Goal: Task Accomplishment & Management: Manage account settings

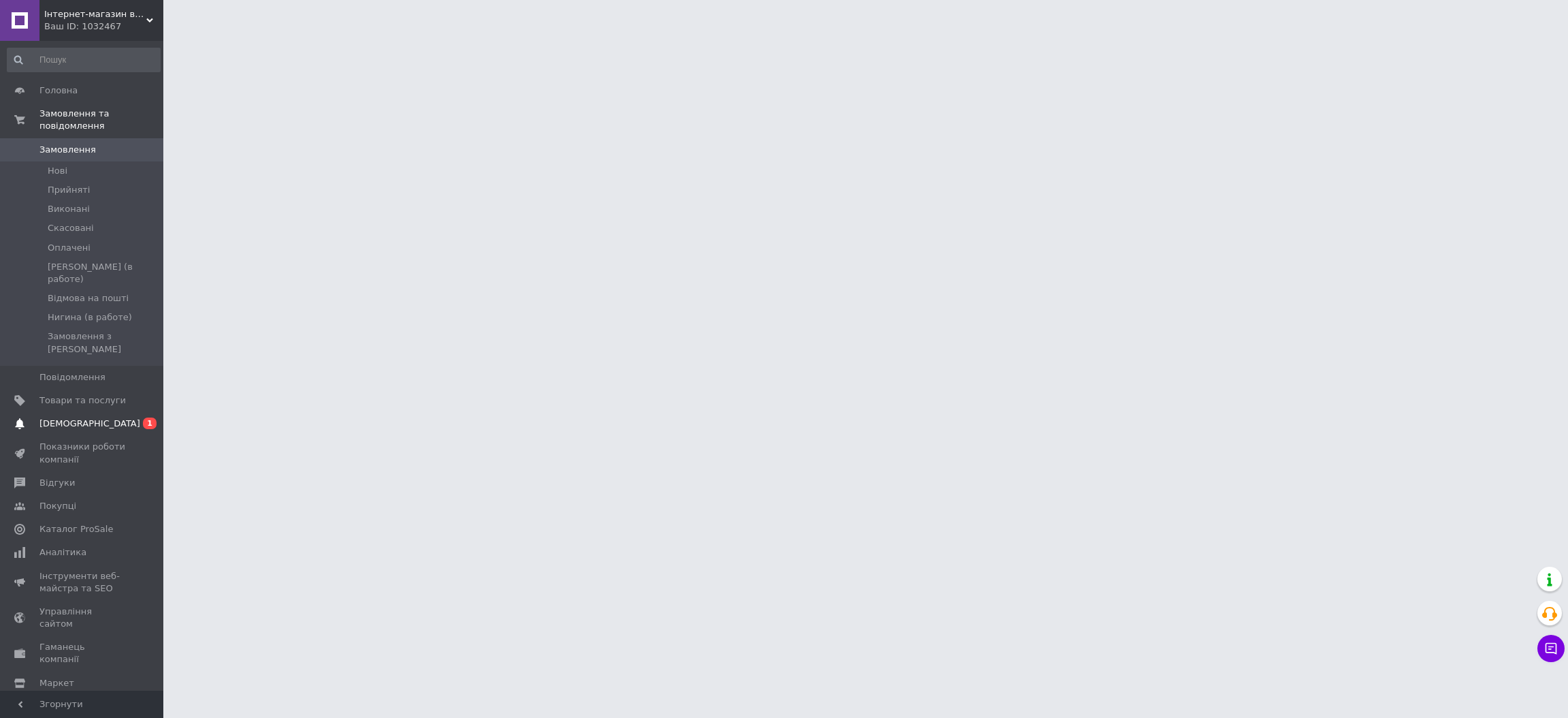
click at [101, 418] on span "[DEMOGRAPHIC_DATA]" at bounding box center [83, 423] width 87 height 12
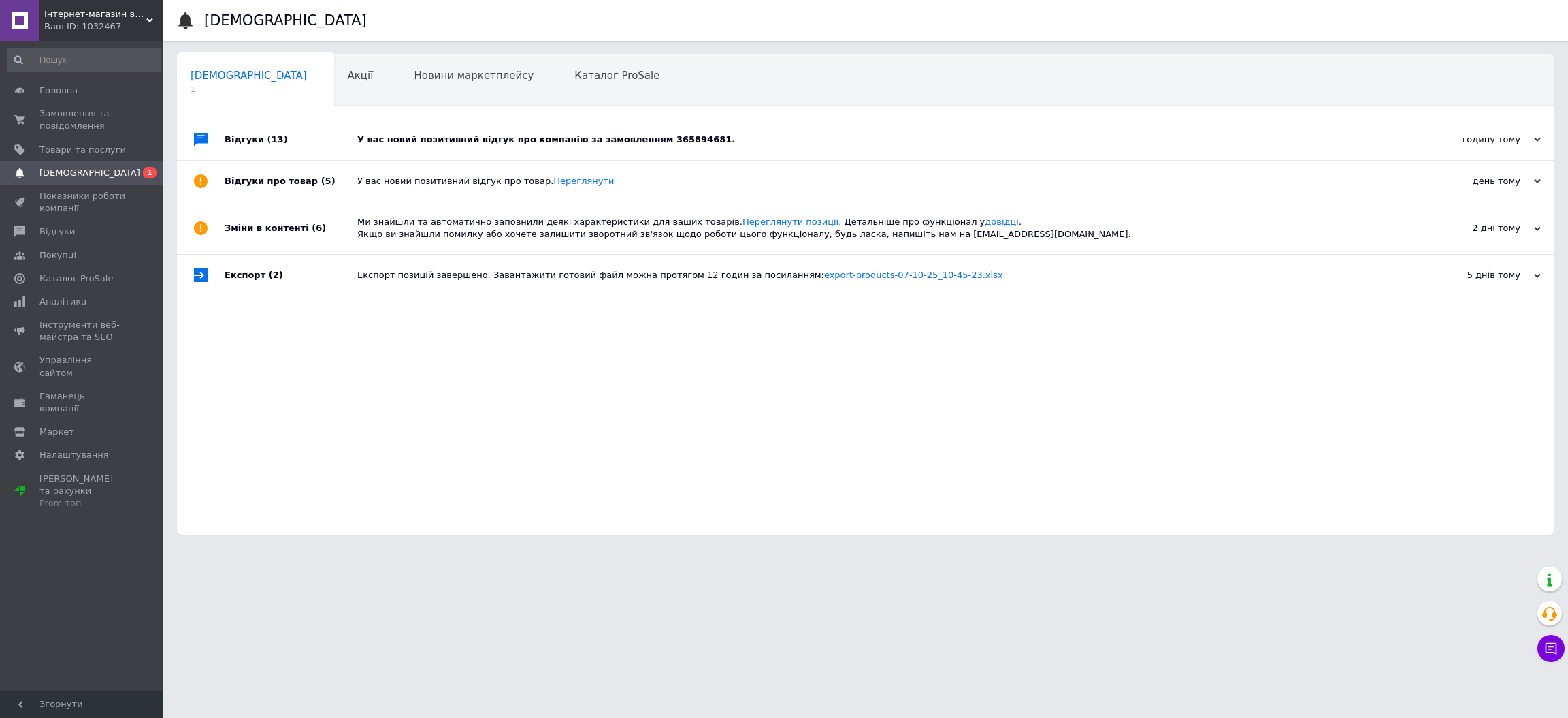
click at [557, 140] on div "У вас новий позитивний відгук про компанію за замовленням 365894681." at bounding box center [881, 139] width 1047 height 12
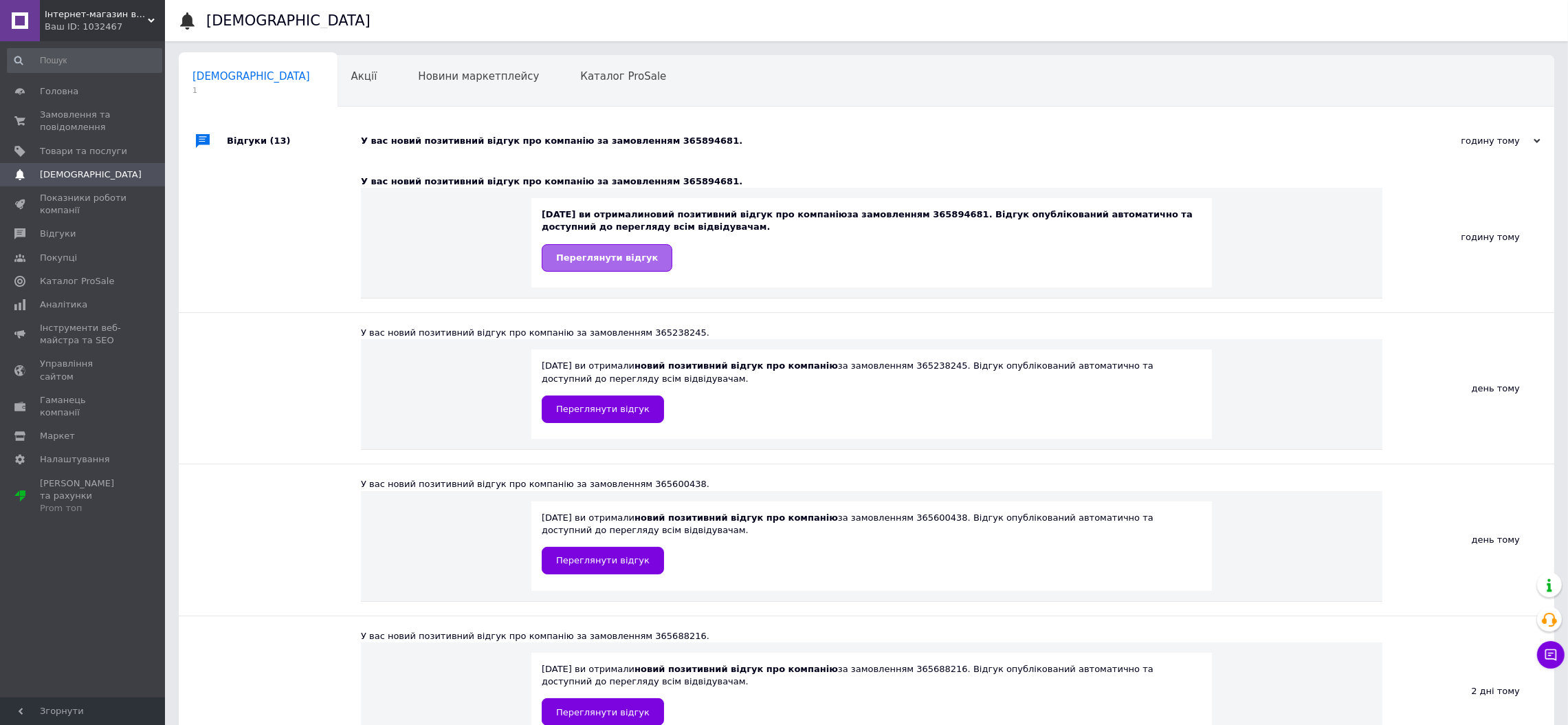
click at [629, 257] on span "Переглянути відгук" at bounding box center [608, 257] width 102 height 10
